Goal: Transaction & Acquisition: Obtain resource

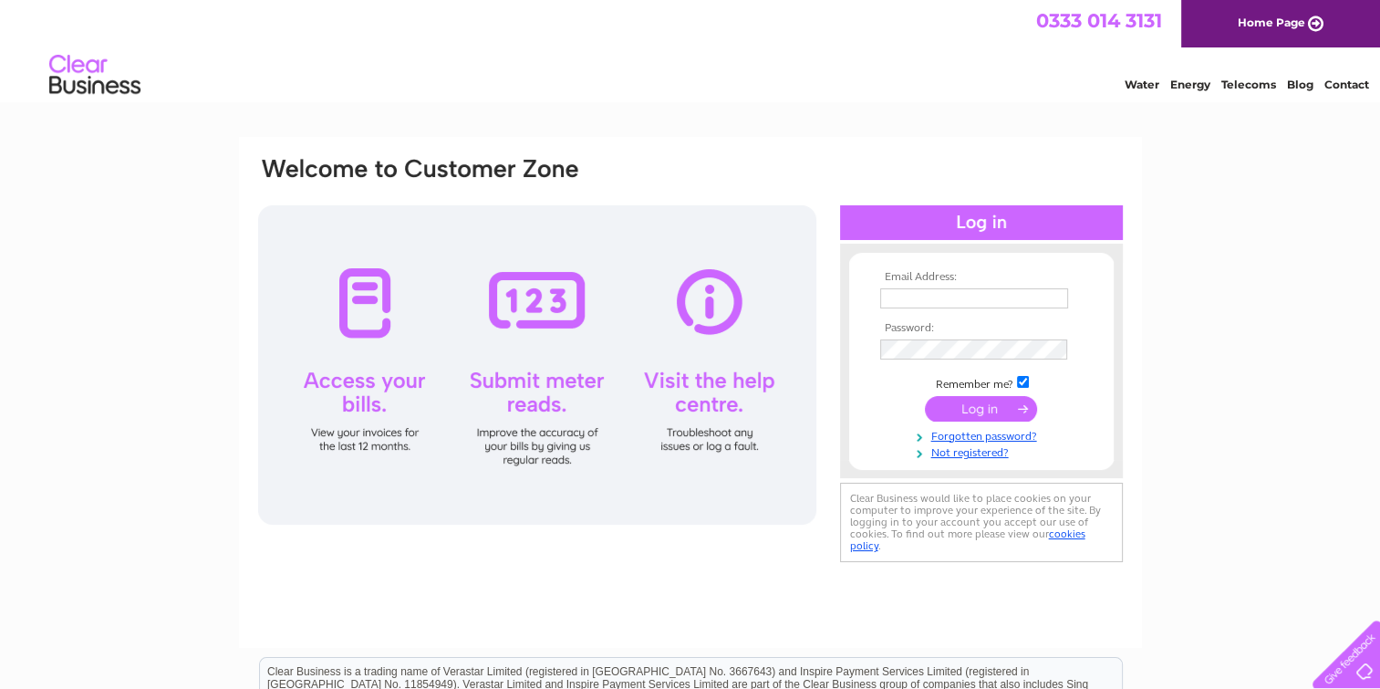
type input "[EMAIL_ADDRESS][DOMAIN_NAME]"
click at [959, 406] on input "submit" at bounding box center [981, 409] width 112 height 26
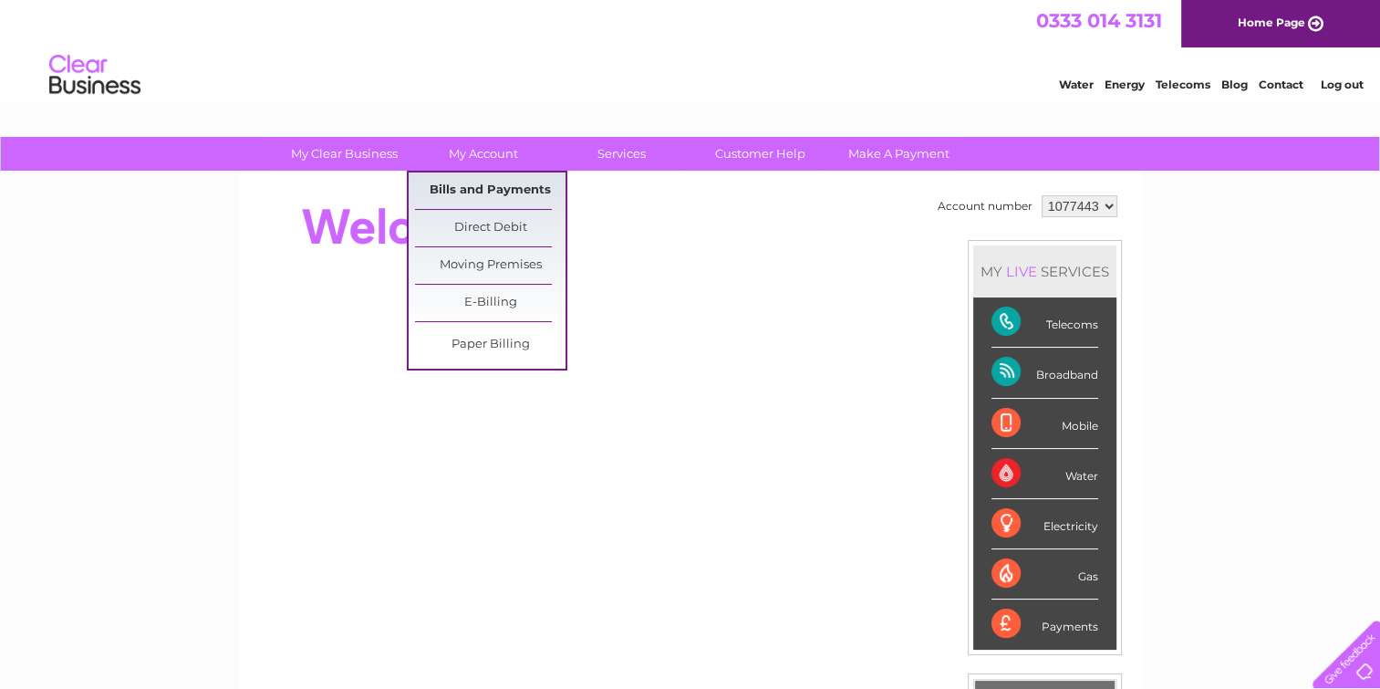
click at [471, 186] on link "Bills and Payments" at bounding box center [490, 190] width 150 height 36
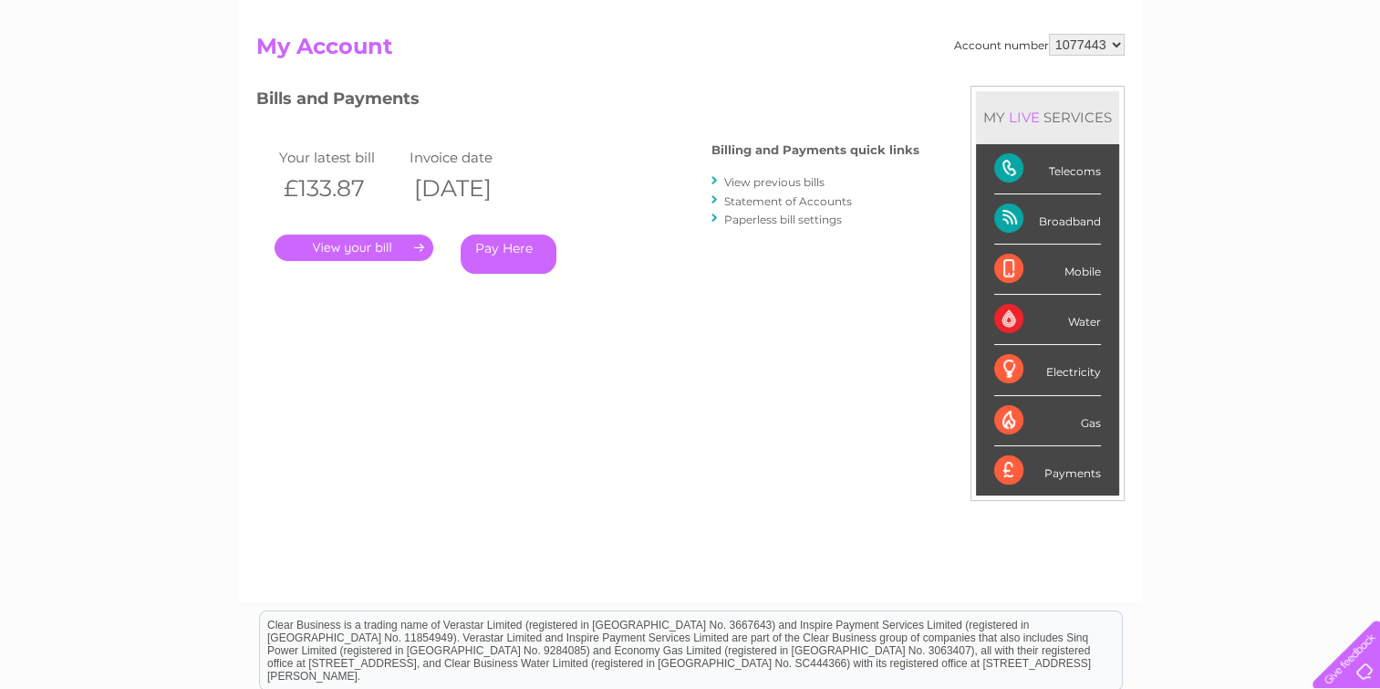
scroll to position [182, 0]
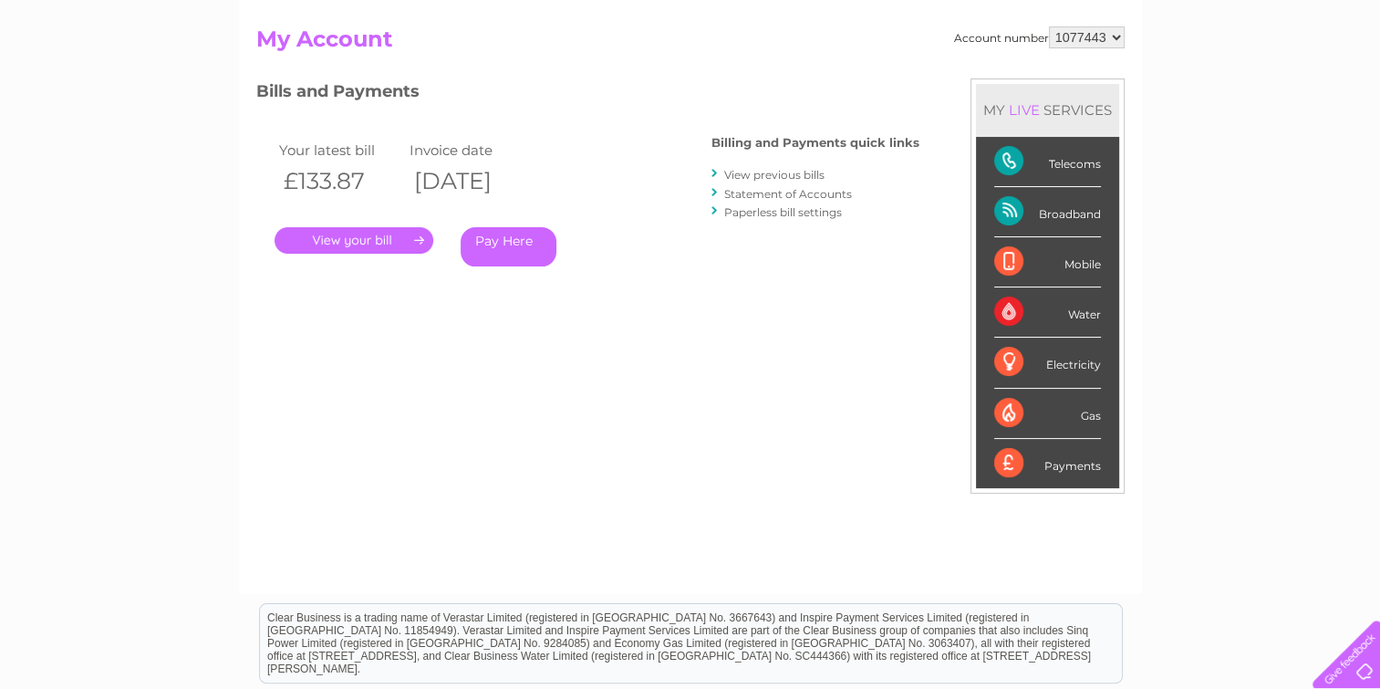
click at [777, 174] on link "View previous bills" at bounding box center [774, 175] width 100 height 14
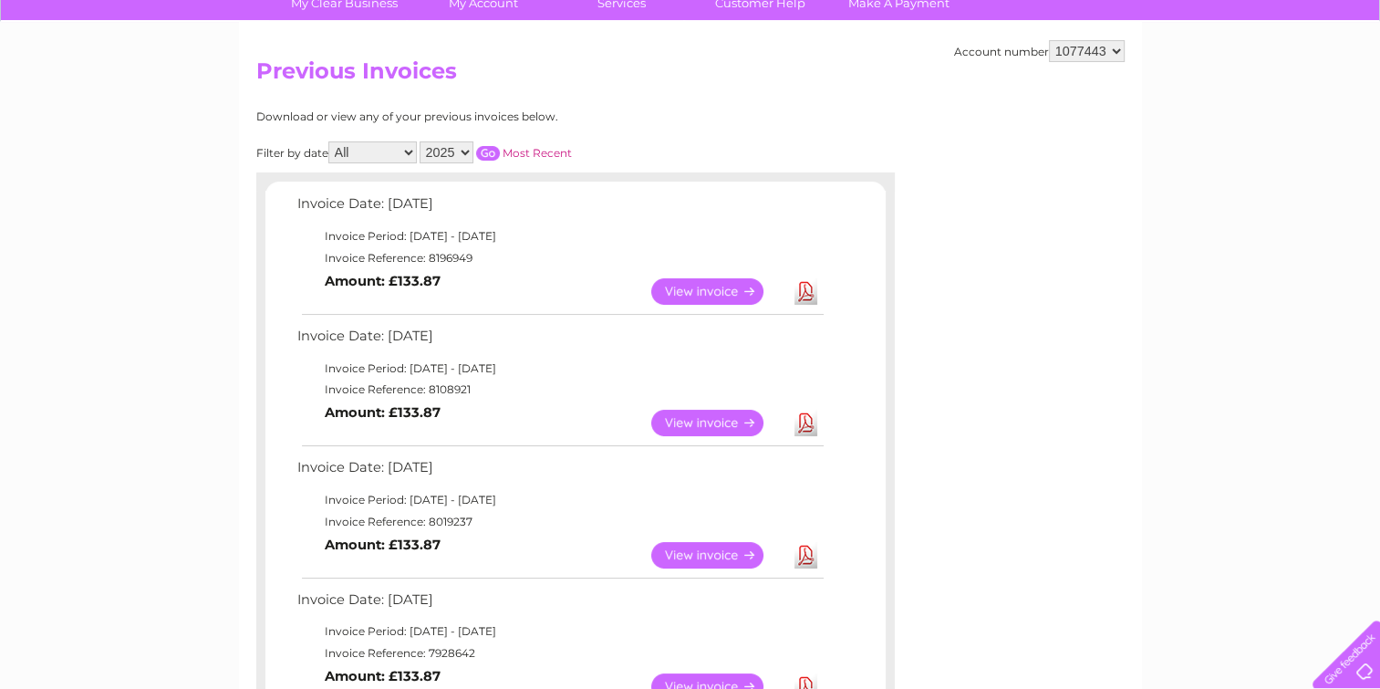
scroll to position [182, 0]
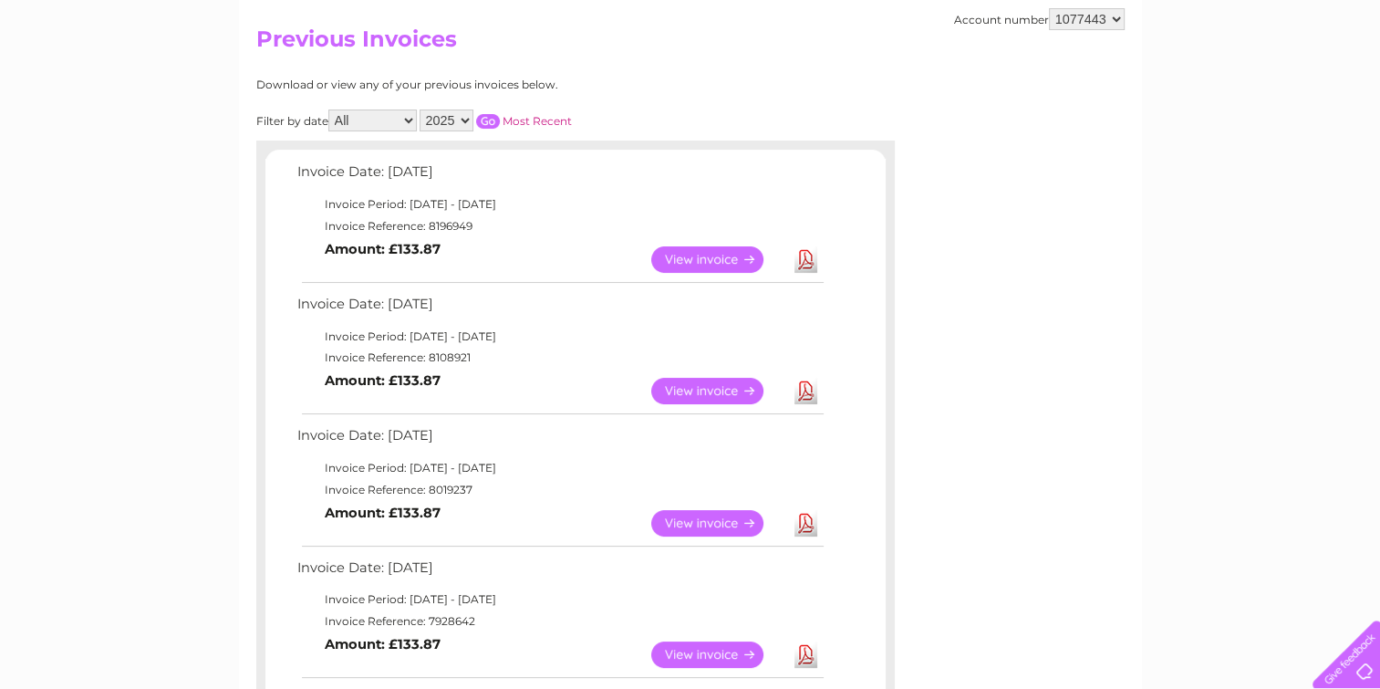
click at [707, 515] on link "View" at bounding box center [718, 523] width 134 height 26
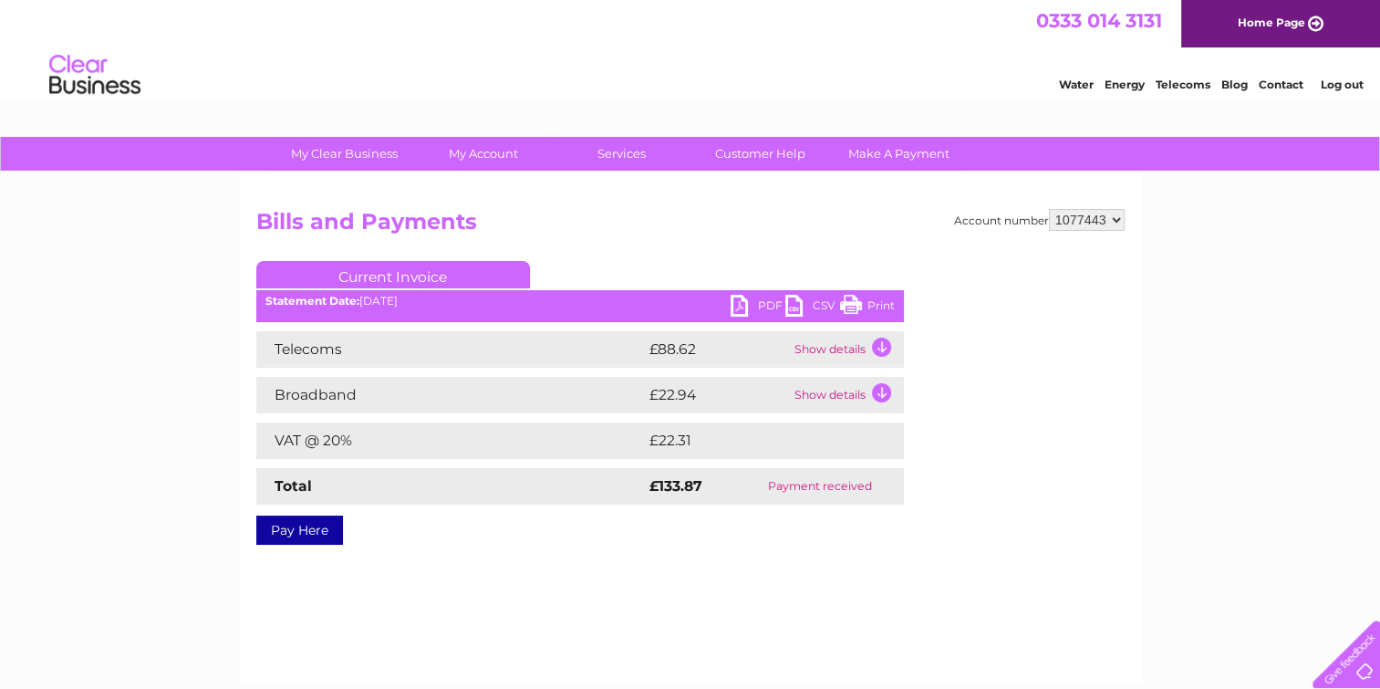
click at [737, 310] on link "PDF" at bounding box center [757, 308] width 55 height 26
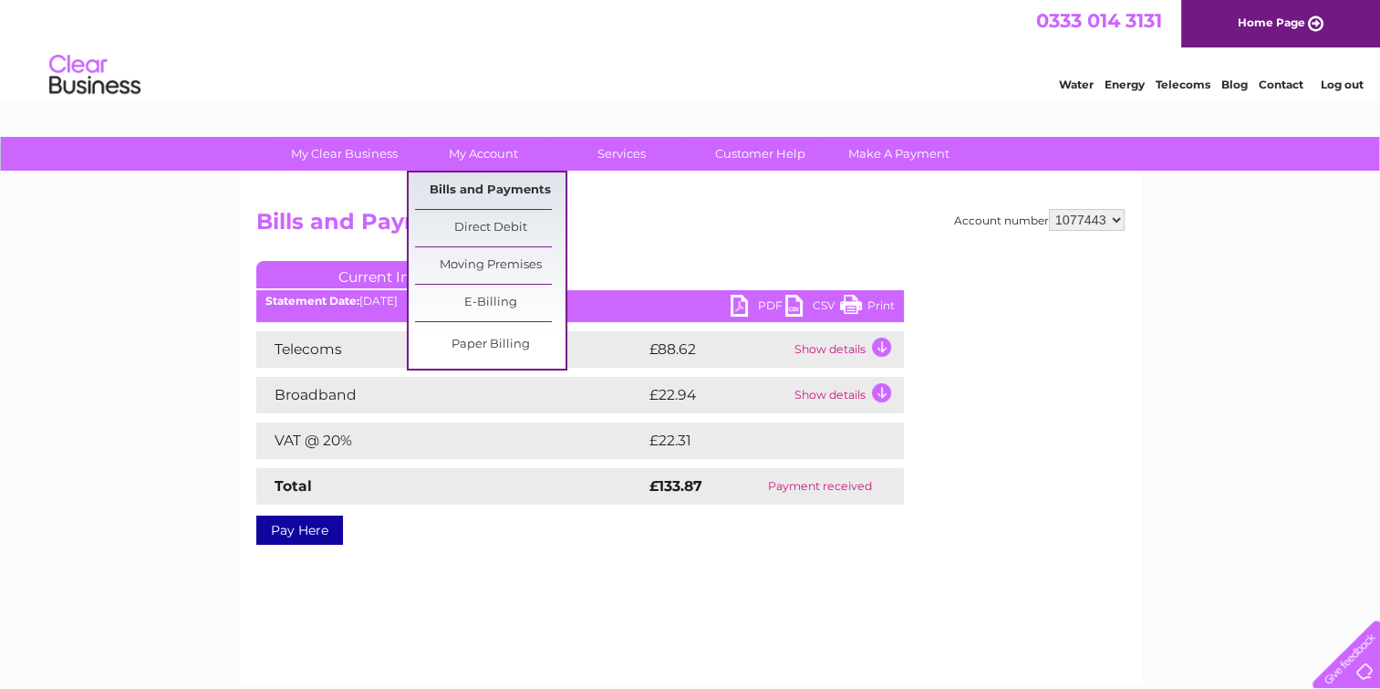
click at [489, 189] on link "Bills and Payments" at bounding box center [490, 190] width 150 height 36
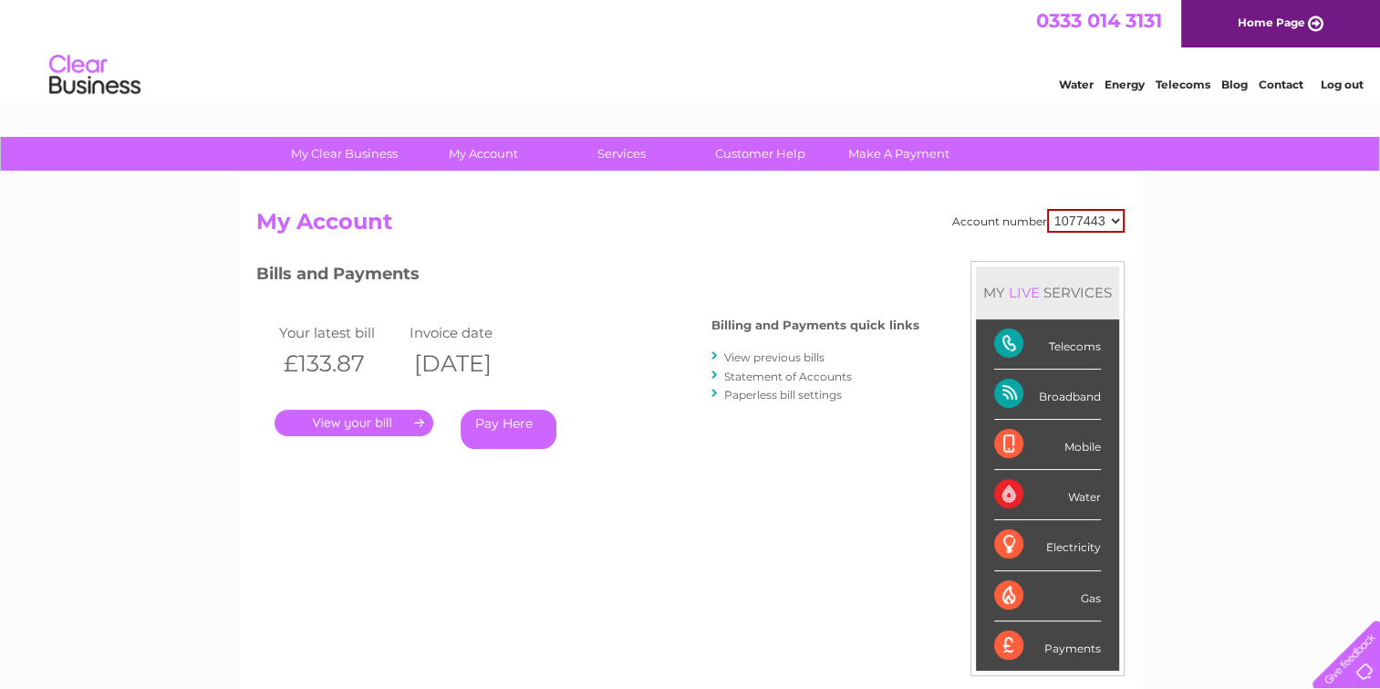
click at [733, 354] on link "View previous bills" at bounding box center [774, 357] width 100 height 14
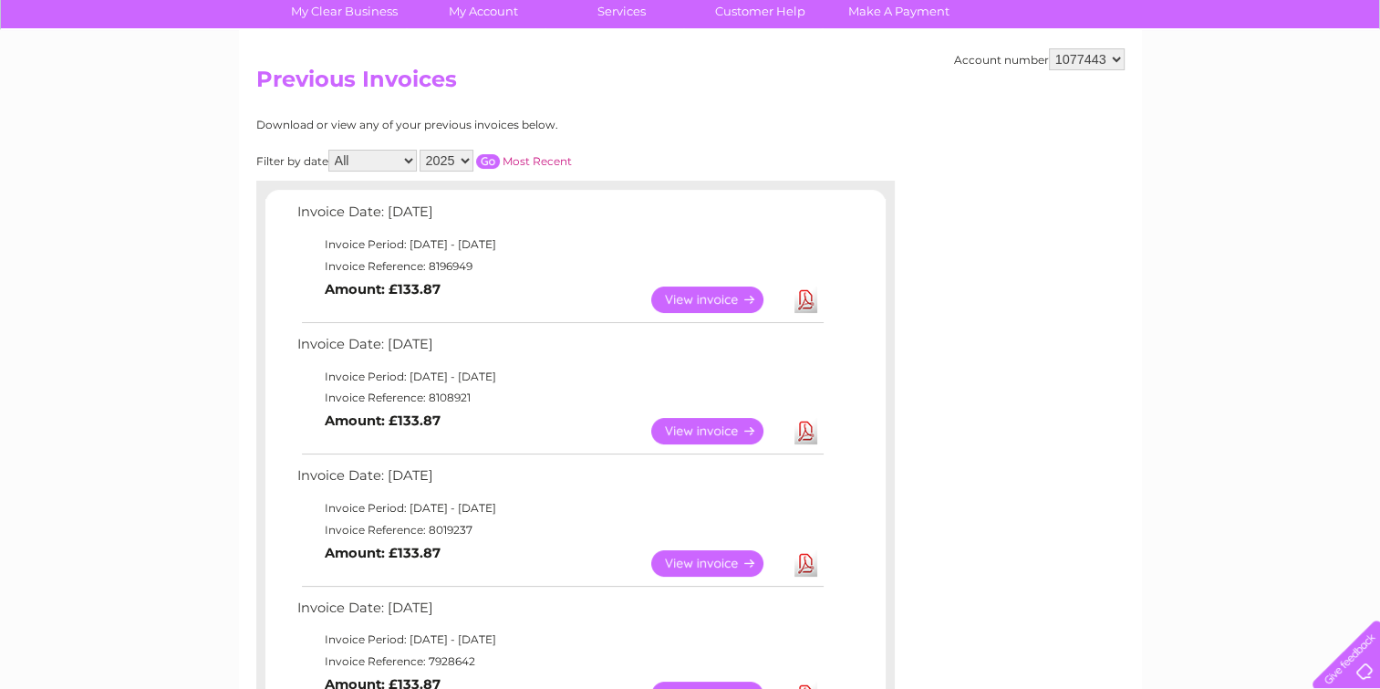
scroll to position [182, 0]
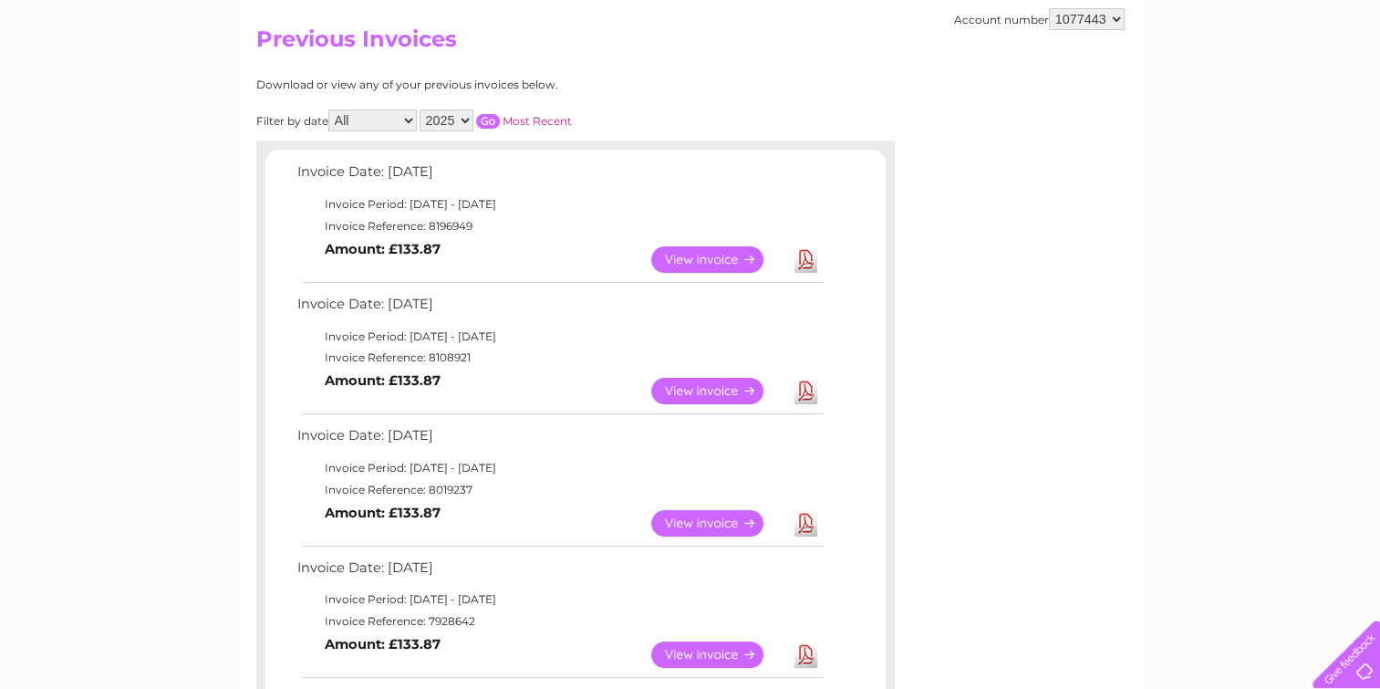
click at [727, 388] on link "View" at bounding box center [718, 391] width 134 height 26
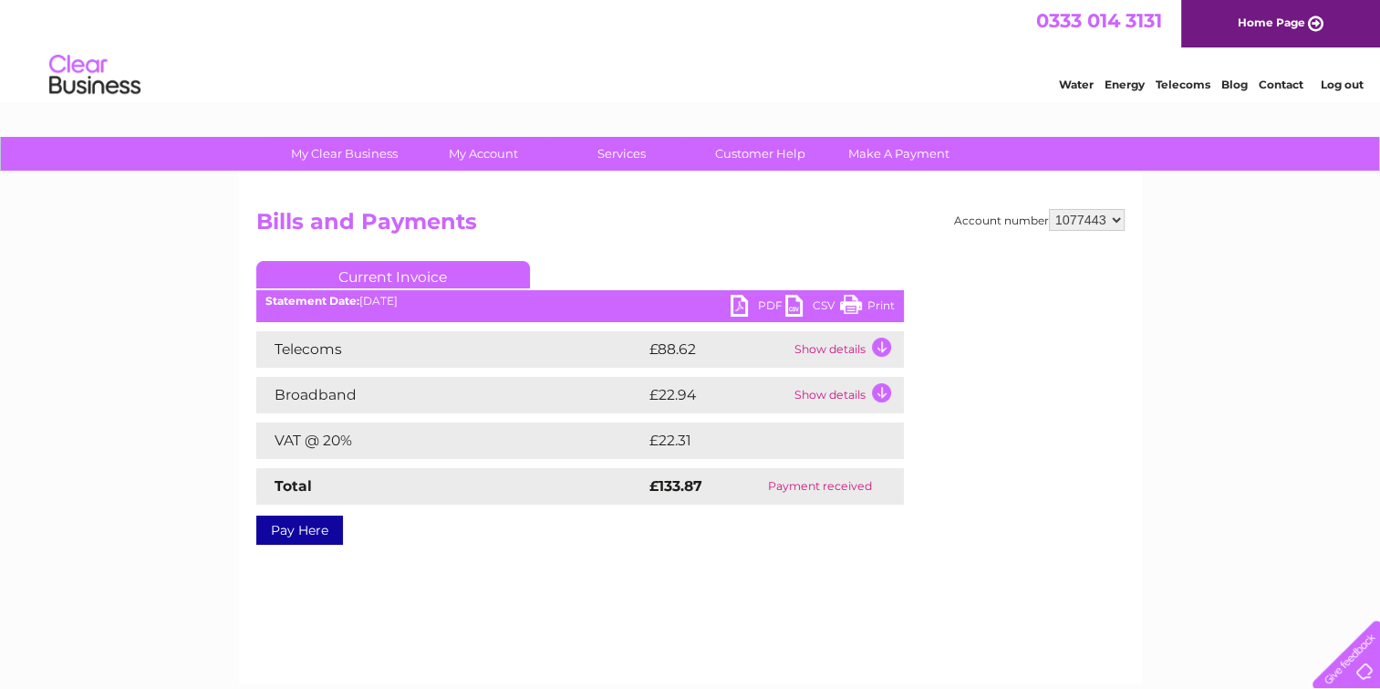
click at [753, 299] on link "PDF" at bounding box center [757, 308] width 55 height 26
